Goal: Transaction & Acquisition: Book appointment/travel/reservation

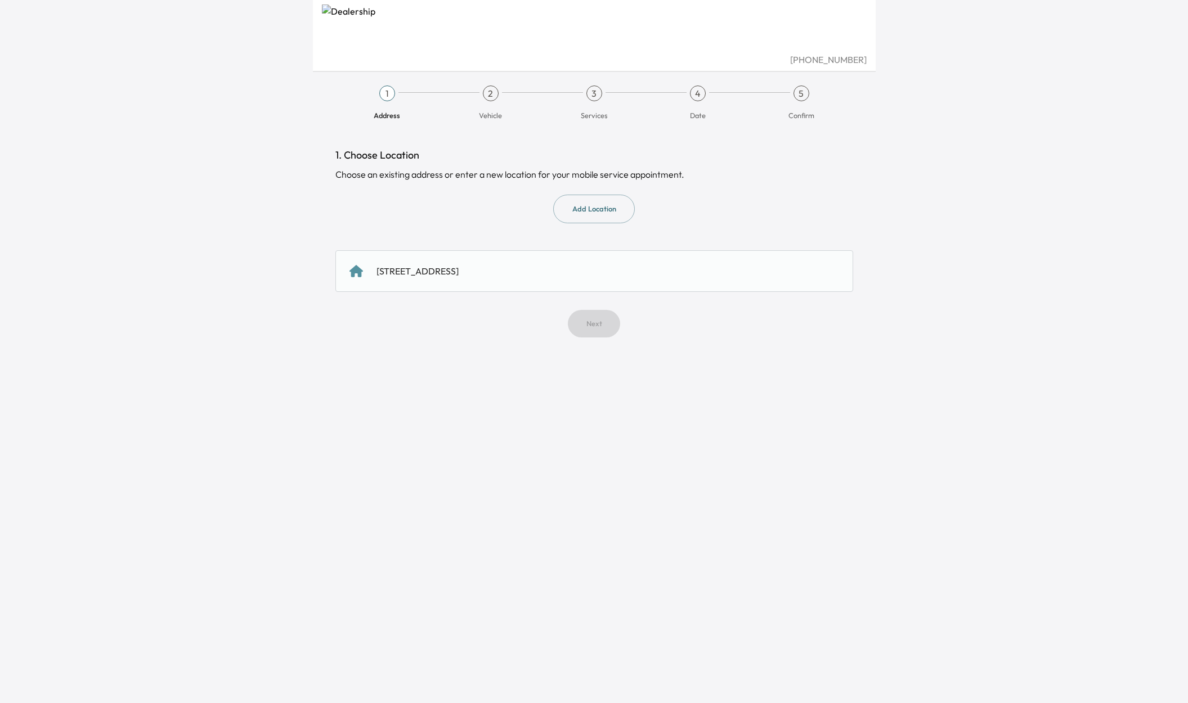
drag, startPoint x: 513, startPoint y: 271, endPoint x: 511, endPoint y: 278, distance: 8.0
click at [458, 271] on div "[STREET_ADDRESS]" at bounding box center [417, 271] width 82 height 14
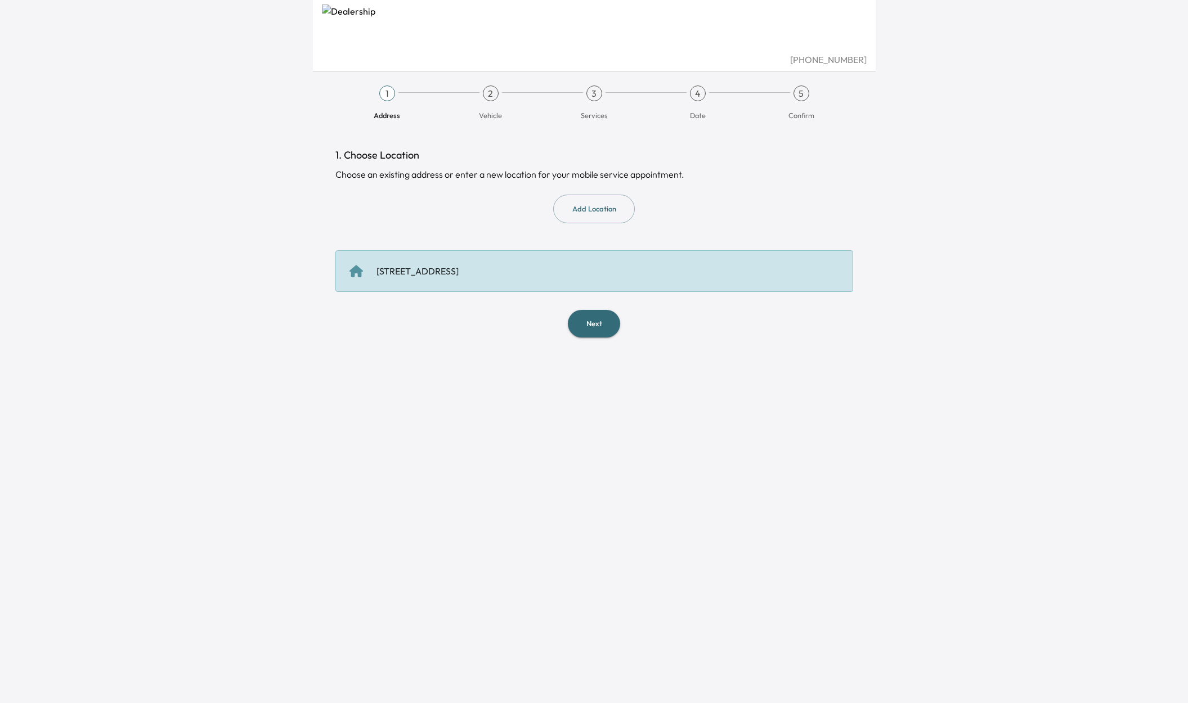
click at [600, 319] on button "Next" at bounding box center [594, 324] width 52 height 28
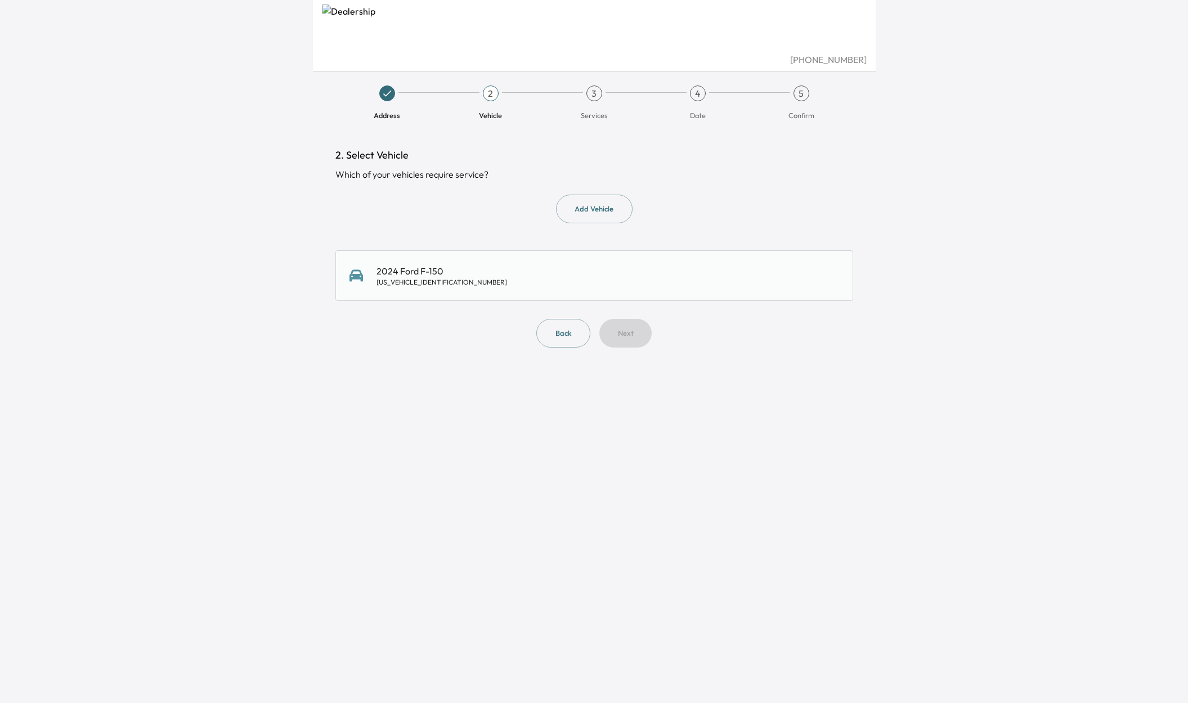
click at [575, 212] on button "Add Vehicle" at bounding box center [594, 209] width 77 height 29
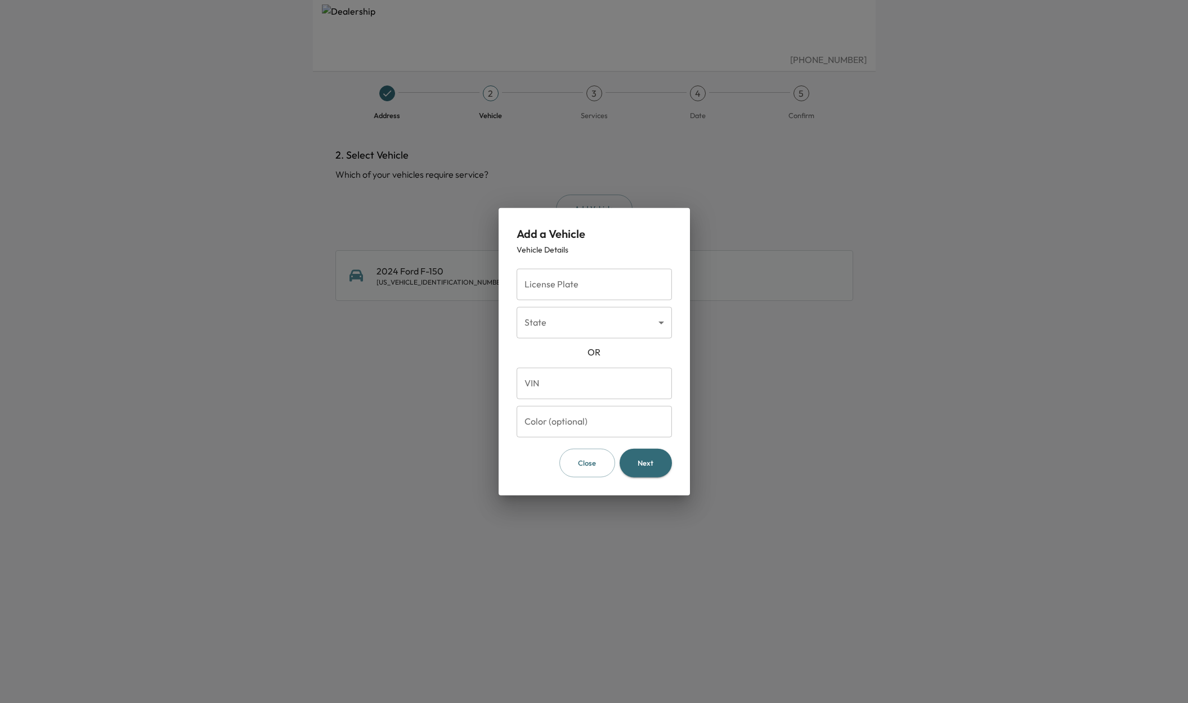
click at [574, 285] on input "License Plate" at bounding box center [593, 285] width 155 height 32
type input "*******"
click at [594, 323] on body "[PHONE_NUMBER] Address 2 Vehicle 3 Services 4 Date 5 Confirm 2. Select Vehicle …" at bounding box center [594, 351] width 1188 height 703
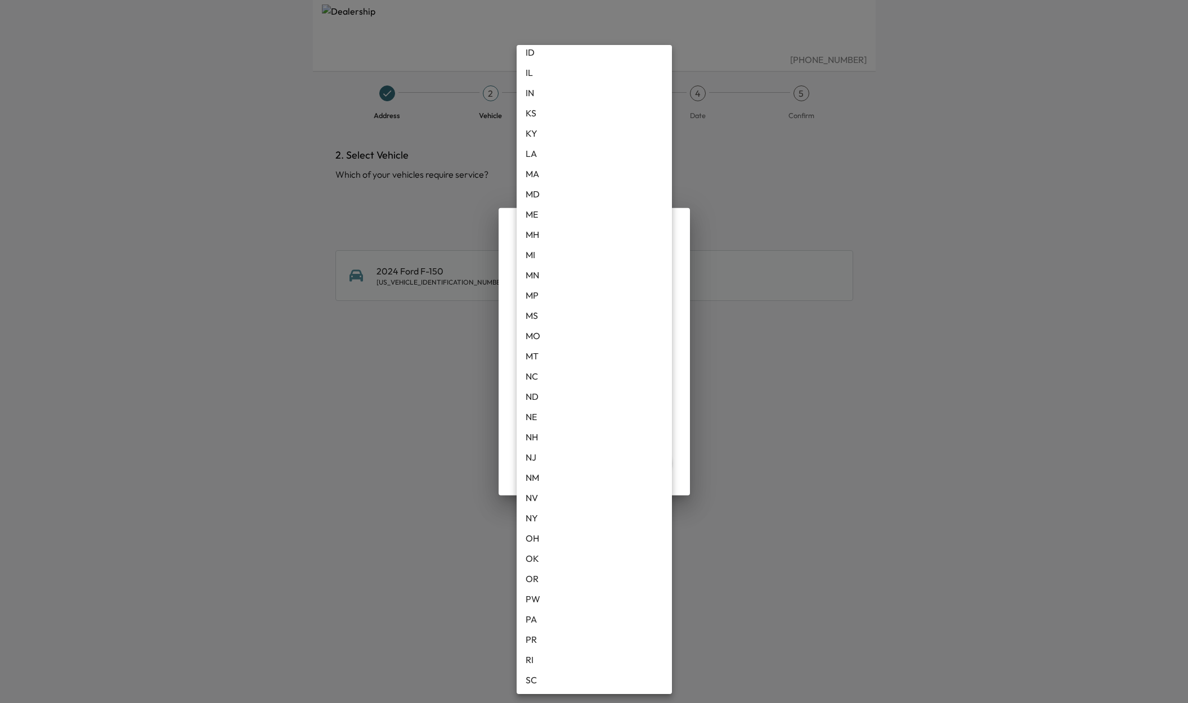
scroll to position [366, 0]
click at [540, 608] on li "PA" at bounding box center [593, 605] width 155 height 20
type input "**"
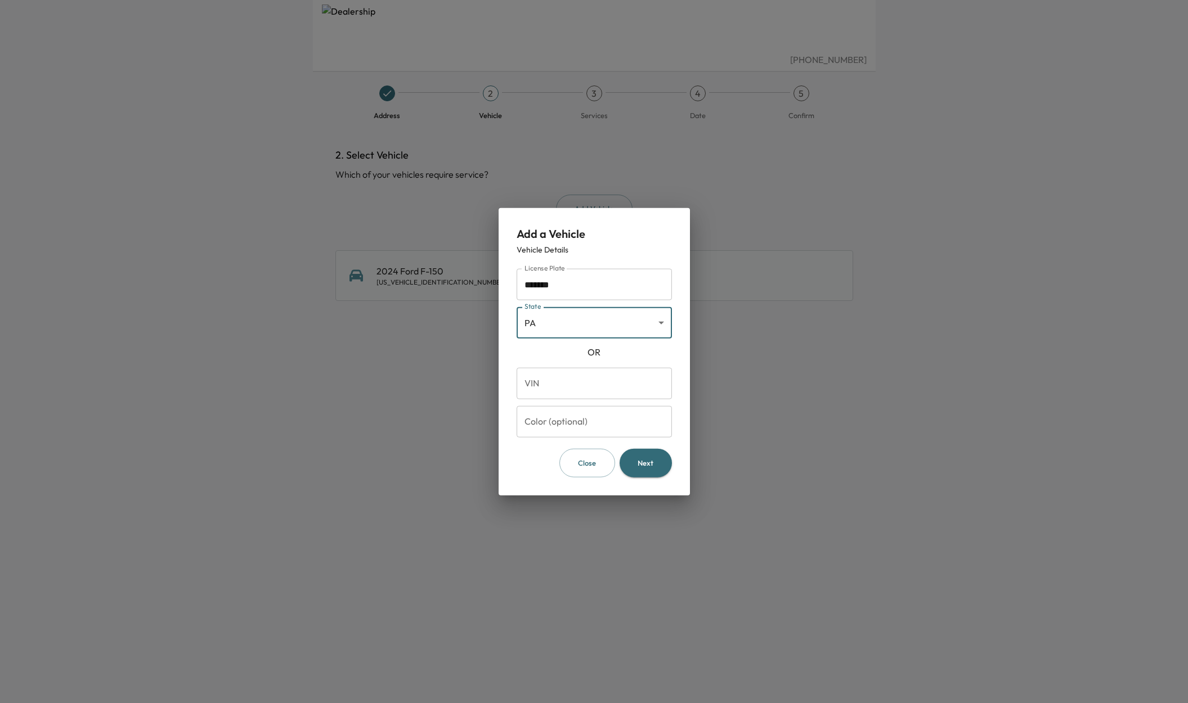
click at [649, 465] on button "Next" at bounding box center [645, 463] width 52 height 29
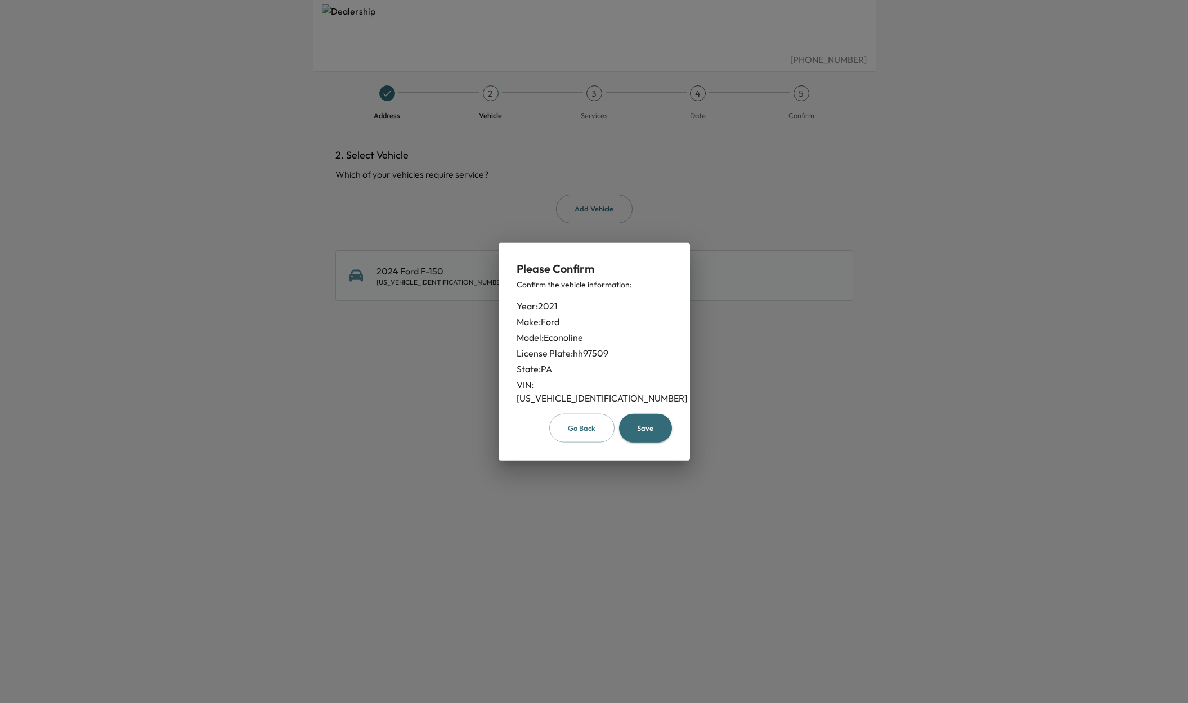
click at [650, 421] on button "Save" at bounding box center [645, 428] width 53 height 29
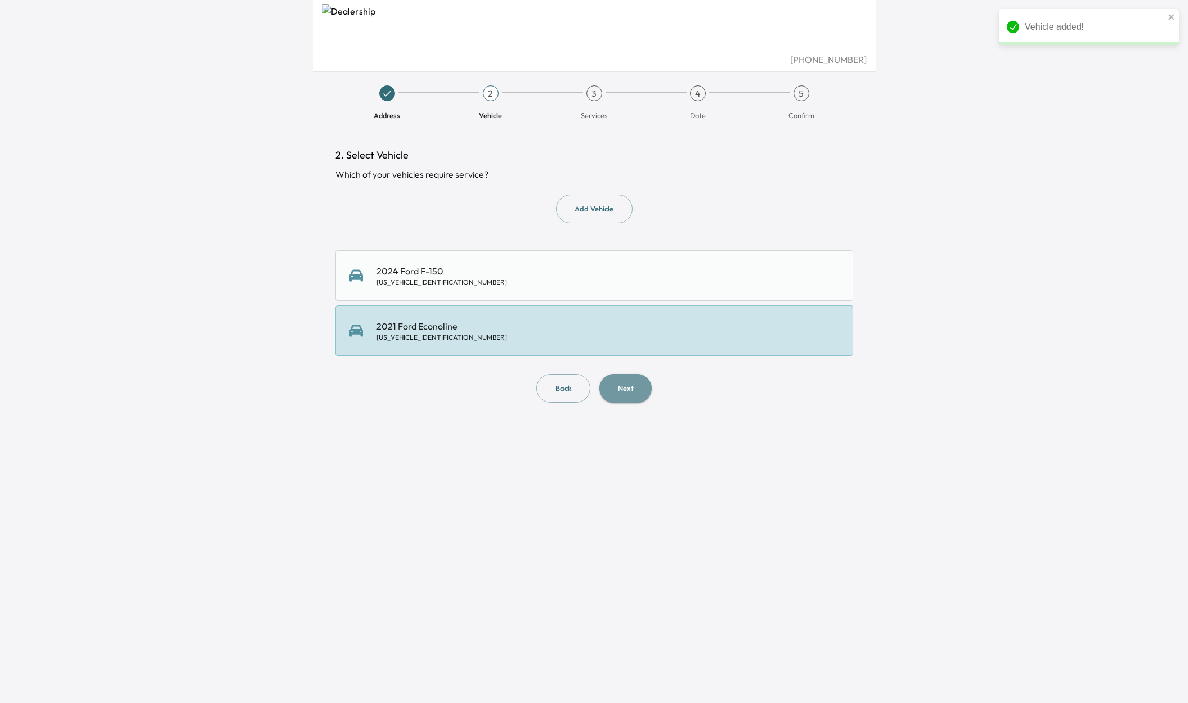
click at [635, 386] on button "Next" at bounding box center [625, 388] width 52 height 29
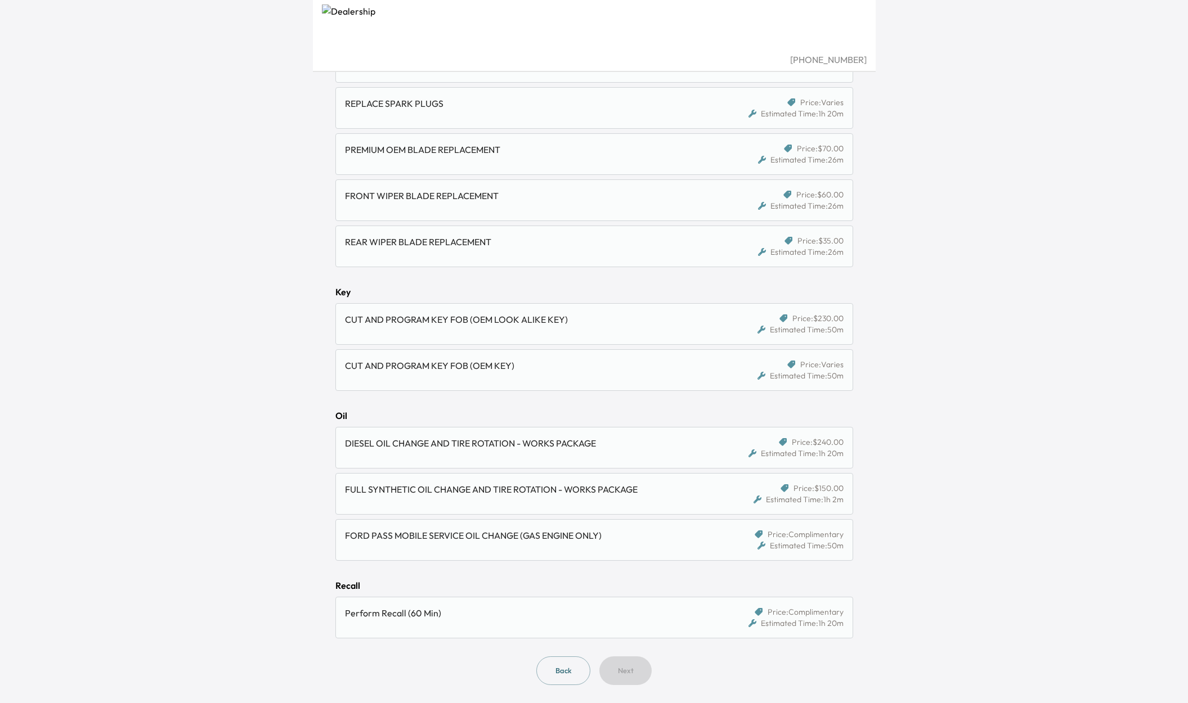
scroll to position [540, 0]
click at [453, 497] on div "FULL SYNTHETIC OIL CHANGE AND TIRE ROTATION - WORKS PACKAGE" at bounding box center [532, 494] width 374 height 23
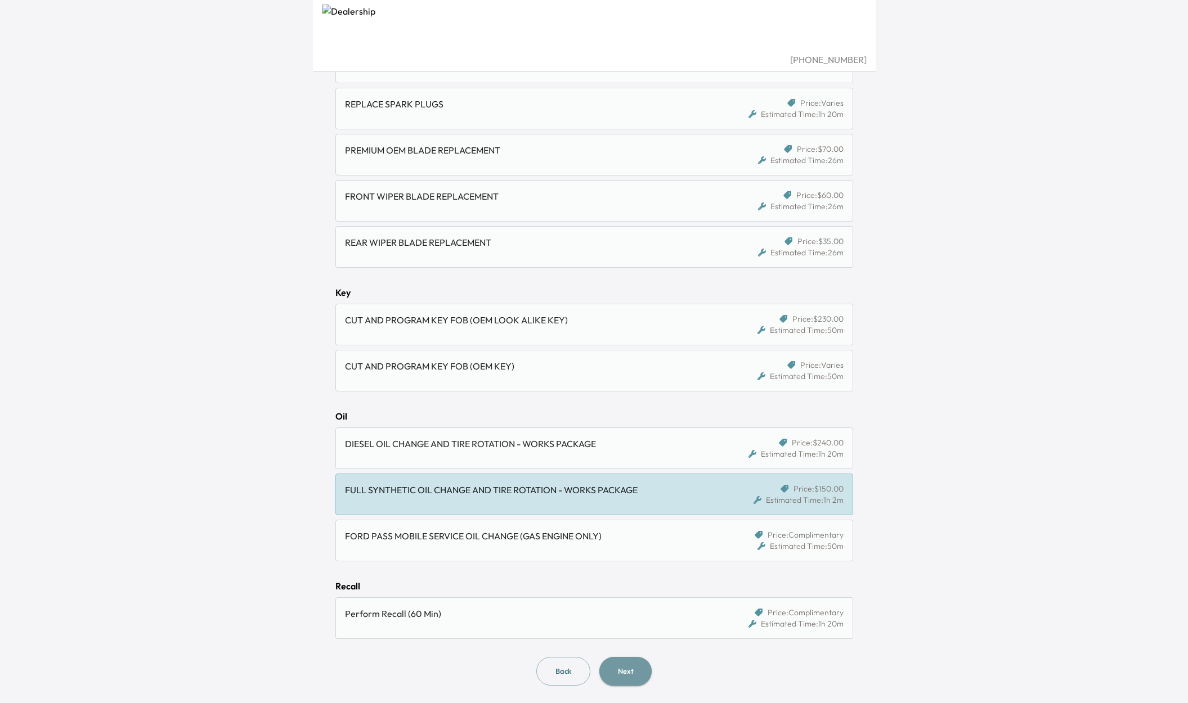
click at [621, 675] on button "Next" at bounding box center [625, 671] width 52 height 29
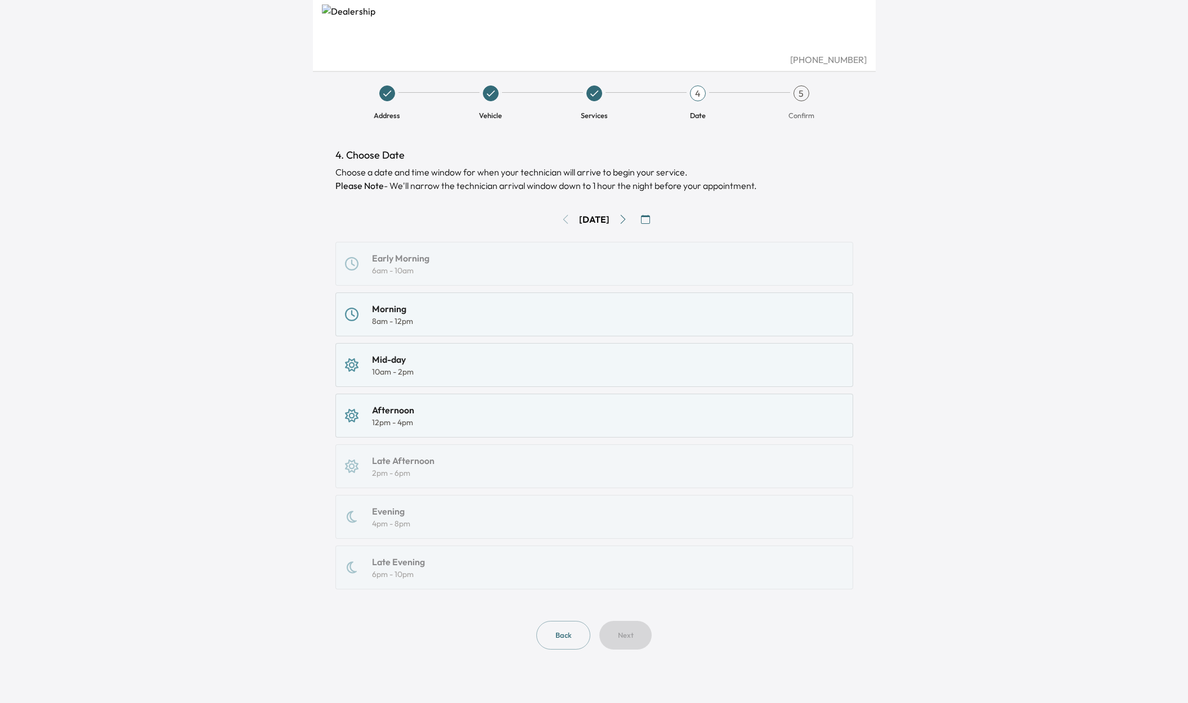
click at [401, 323] on div "8am - 12pm" at bounding box center [392, 321] width 41 height 11
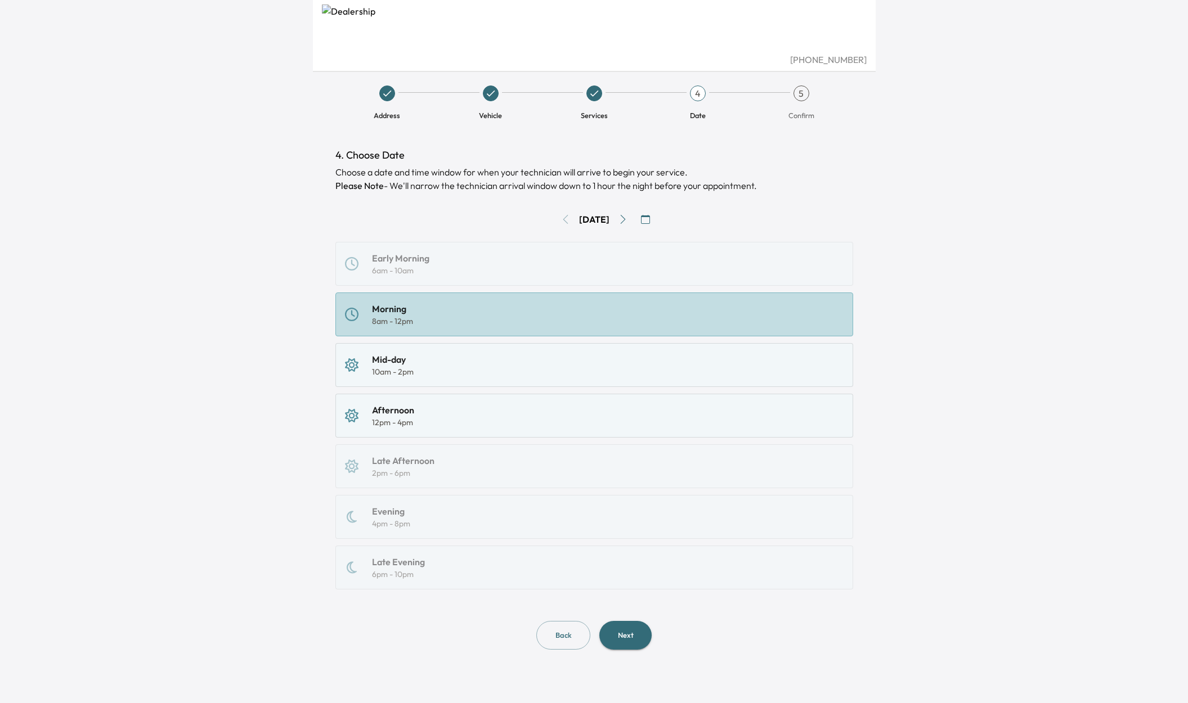
click at [400, 363] on div "Mid-day" at bounding box center [393, 360] width 42 height 14
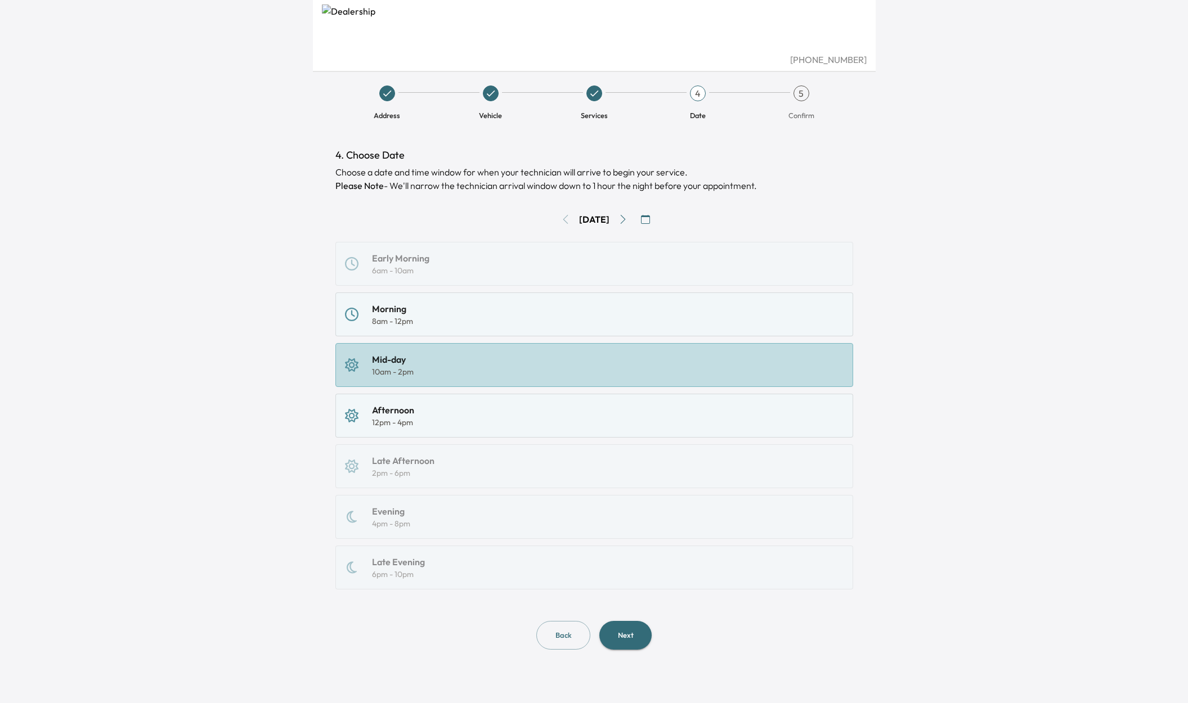
click at [623, 640] on button "Next" at bounding box center [625, 635] width 52 height 29
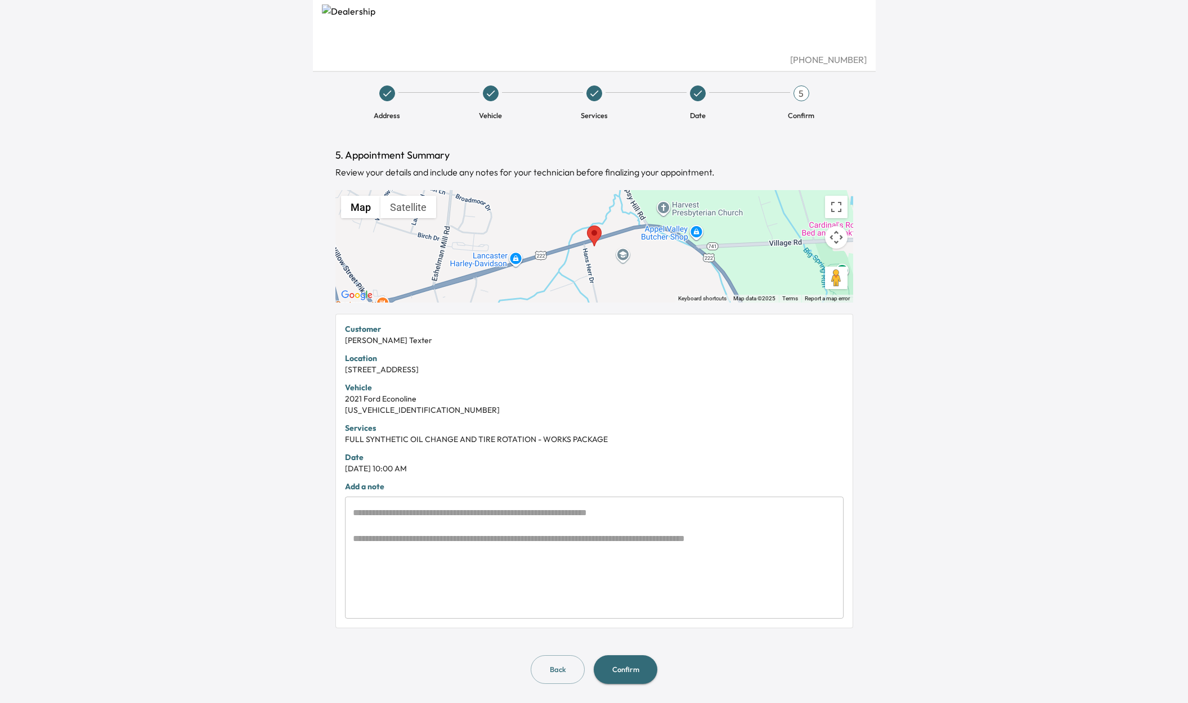
click at [626, 669] on button "Confirm" at bounding box center [626, 669] width 64 height 29
